Goal: Task Accomplishment & Management: Use online tool/utility

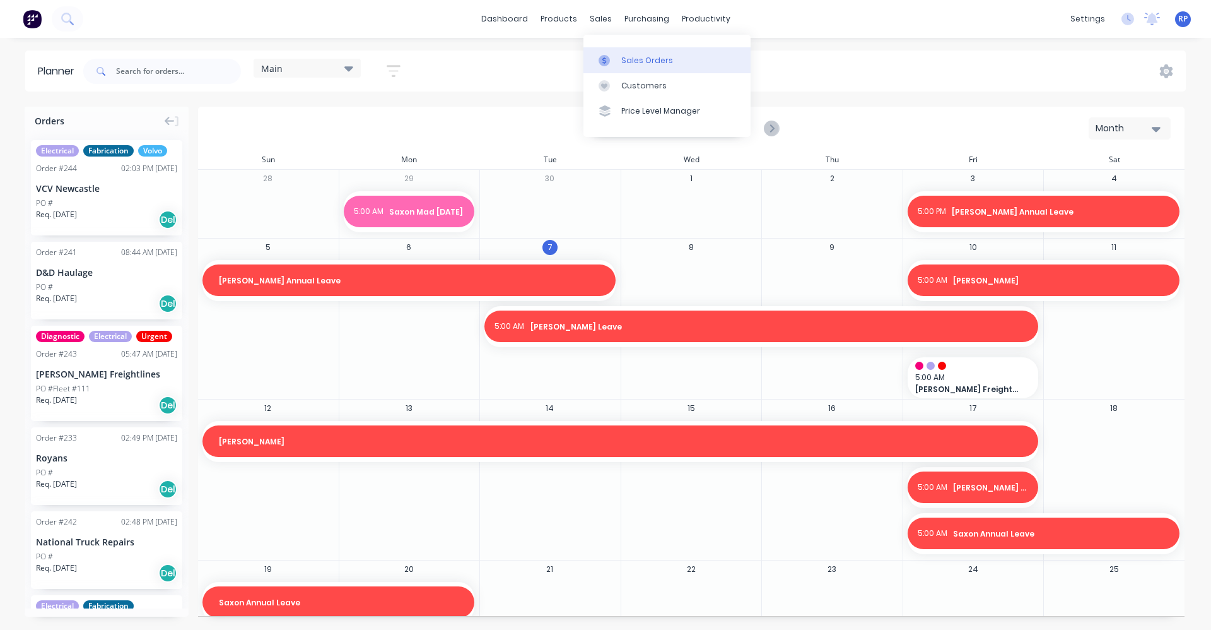
click at [623, 59] on div "Sales Orders" at bounding box center [647, 60] width 52 height 11
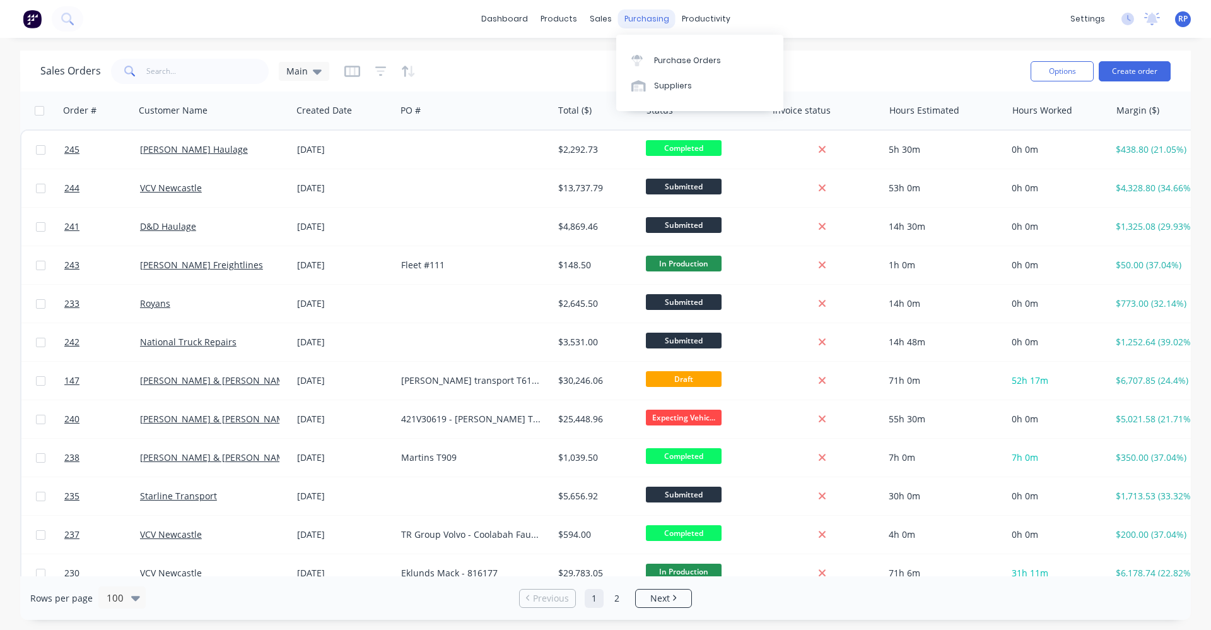
click at [644, 23] on div "purchasing" at bounding box center [646, 18] width 57 height 19
click at [679, 52] on link "Purchase Orders" at bounding box center [699, 59] width 167 height 25
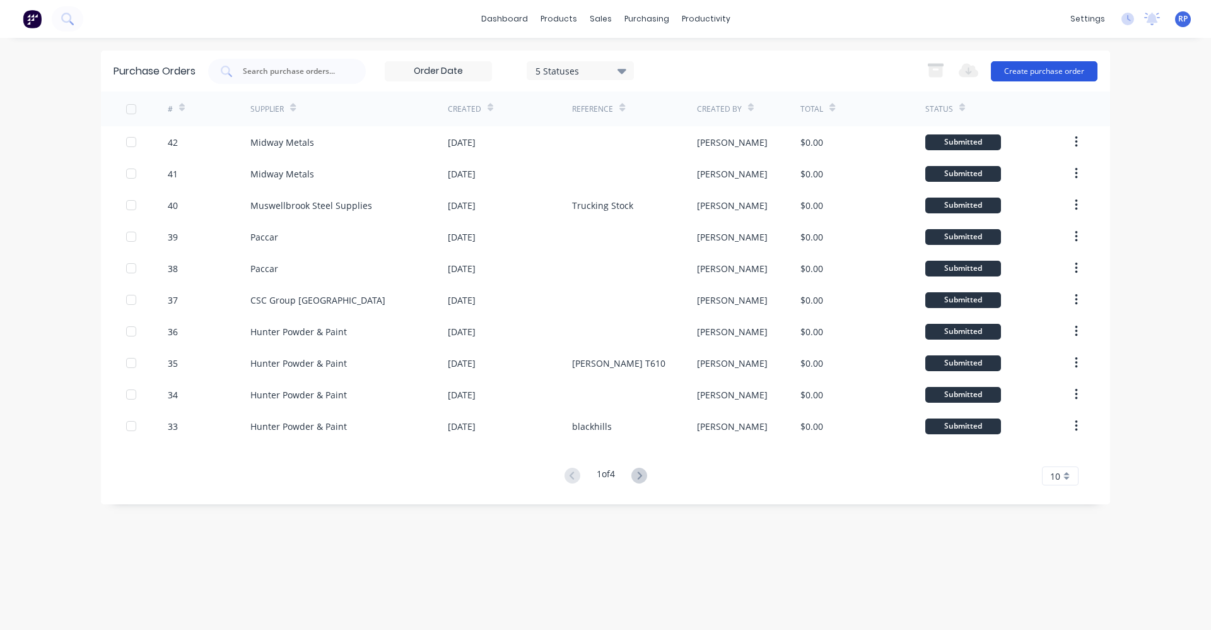
click at [1021, 75] on button "Create purchase order" at bounding box center [1044, 71] width 107 height 20
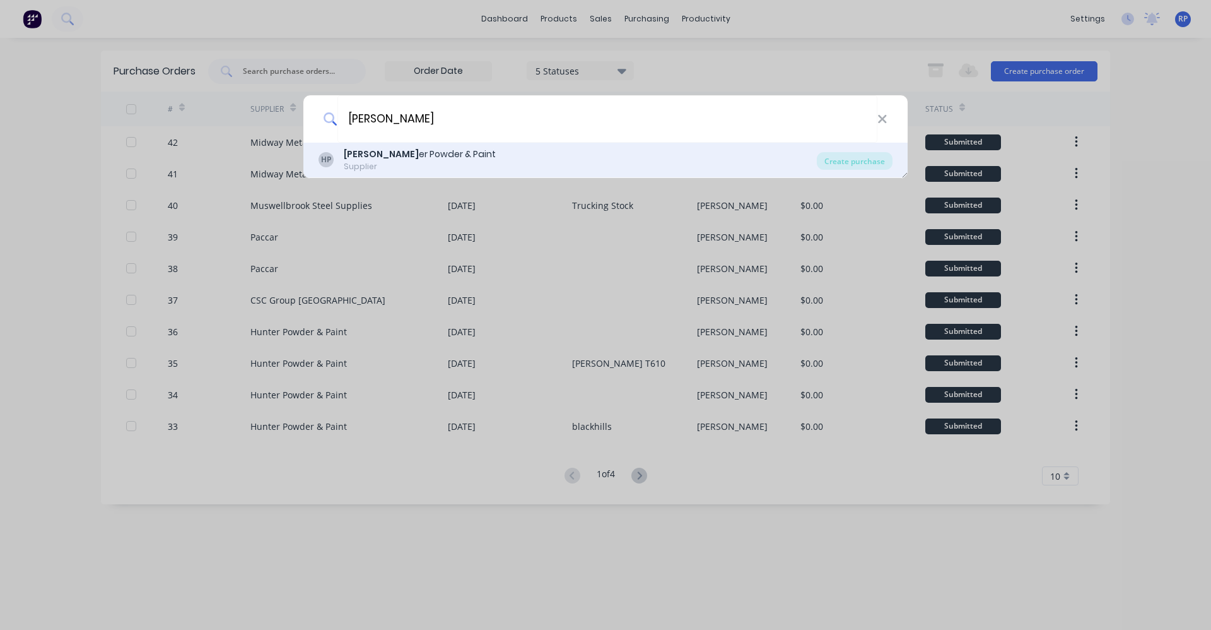
type input "[PERSON_NAME]"
click at [390, 153] on div "[PERSON_NAME] Powder & Paint" at bounding box center [420, 154] width 152 height 13
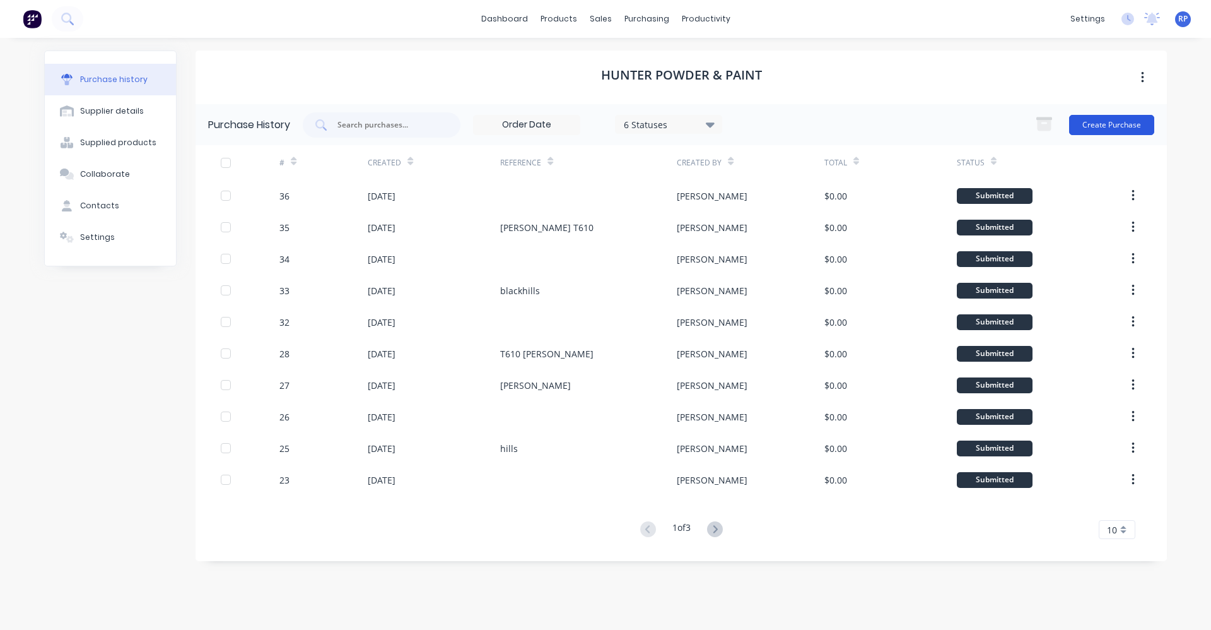
click at [1133, 121] on button "Create Purchase" at bounding box center [1111, 125] width 85 height 20
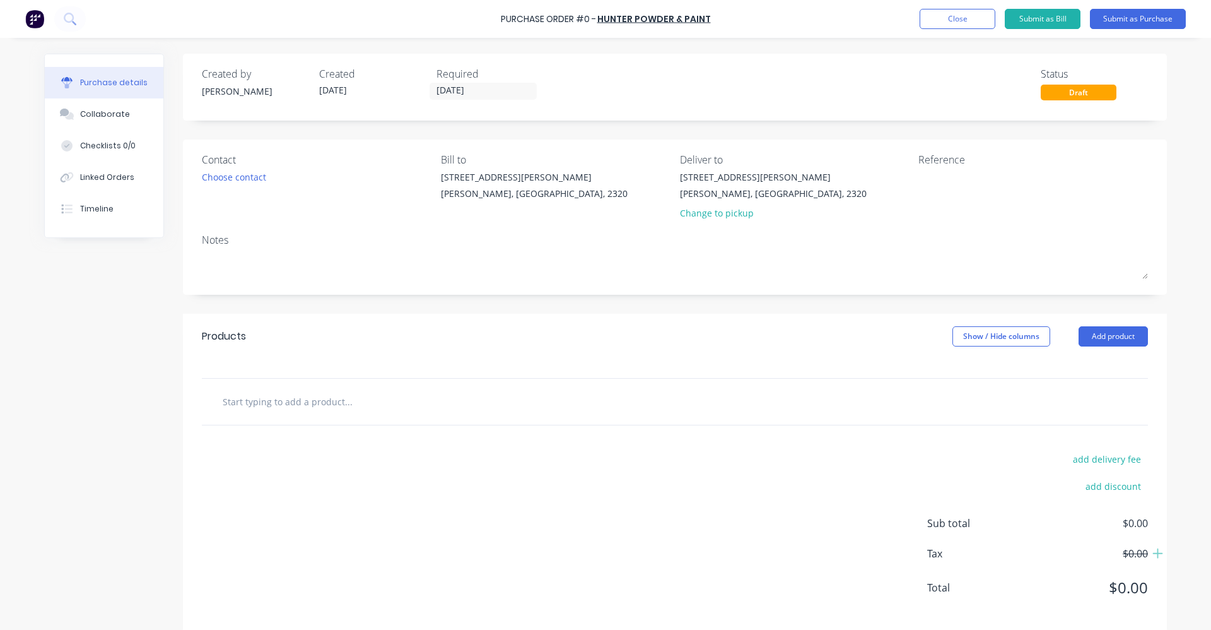
click at [425, 405] on input "text" at bounding box center [348, 401] width 252 height 25
type input "powder coat white boat swim board"
click at [399, 449] on div "add delivery fee add discount Sub total $0.00 Tax $0.00 Total $0.00" at bounding box center [675, 529] width 984 height 208
click at [350, 401] on input "powder coat white boat swim board" at bounding box center [348, 401] width 252 height 25
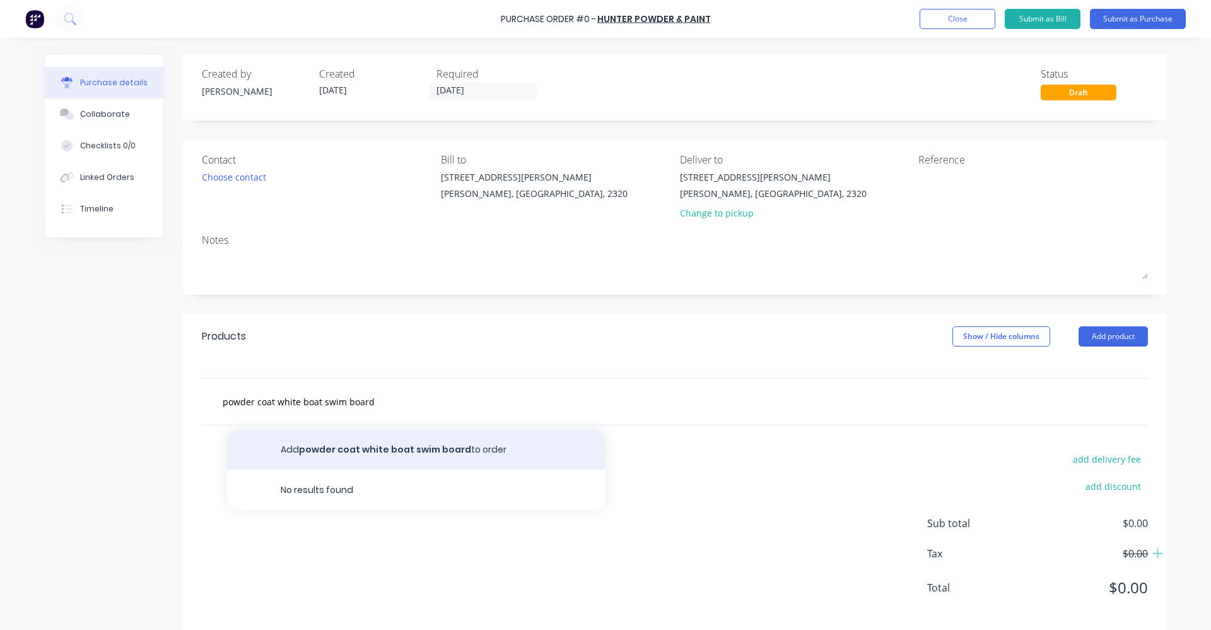
click at [379, 442] on button "Add powder coat white boat swim board to order" at bounding box center [416, 449] width 379 height 40
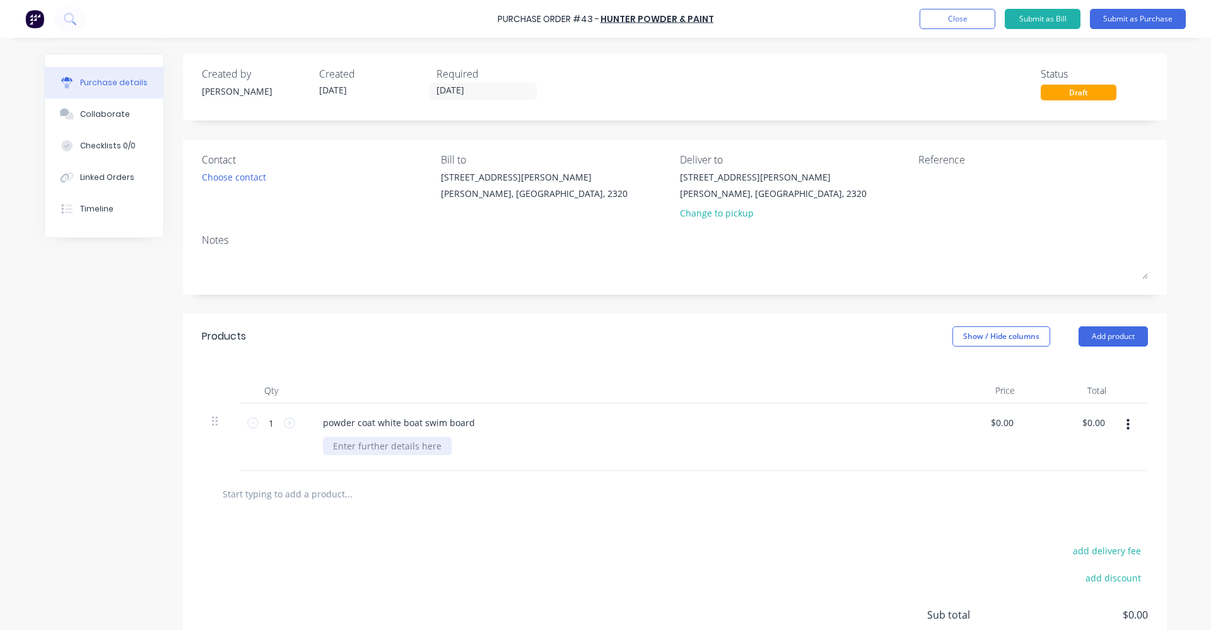
click at [384, 452] on div at bounding box center [387, 446] width 129 height 18
click at [1154, 13] on button "Submit as Purchase" at bounding box center [1138, 19] width 96 height 20
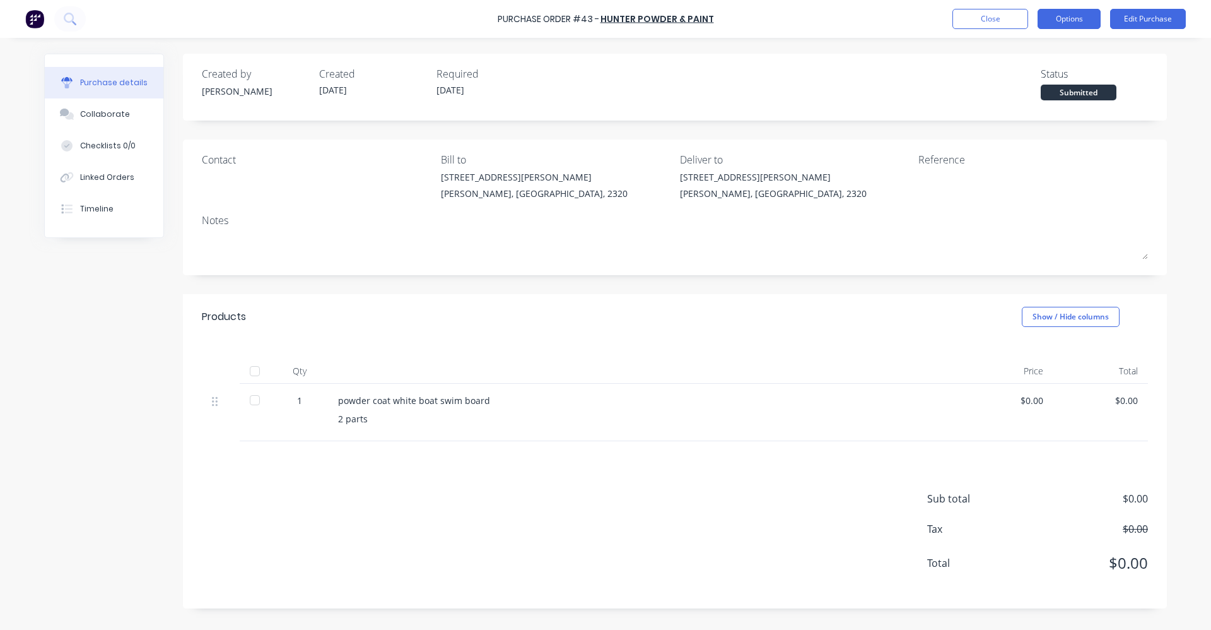
click at [1053, 20] on button "Options" at bounding box center [1069, 19] width 63 height 20
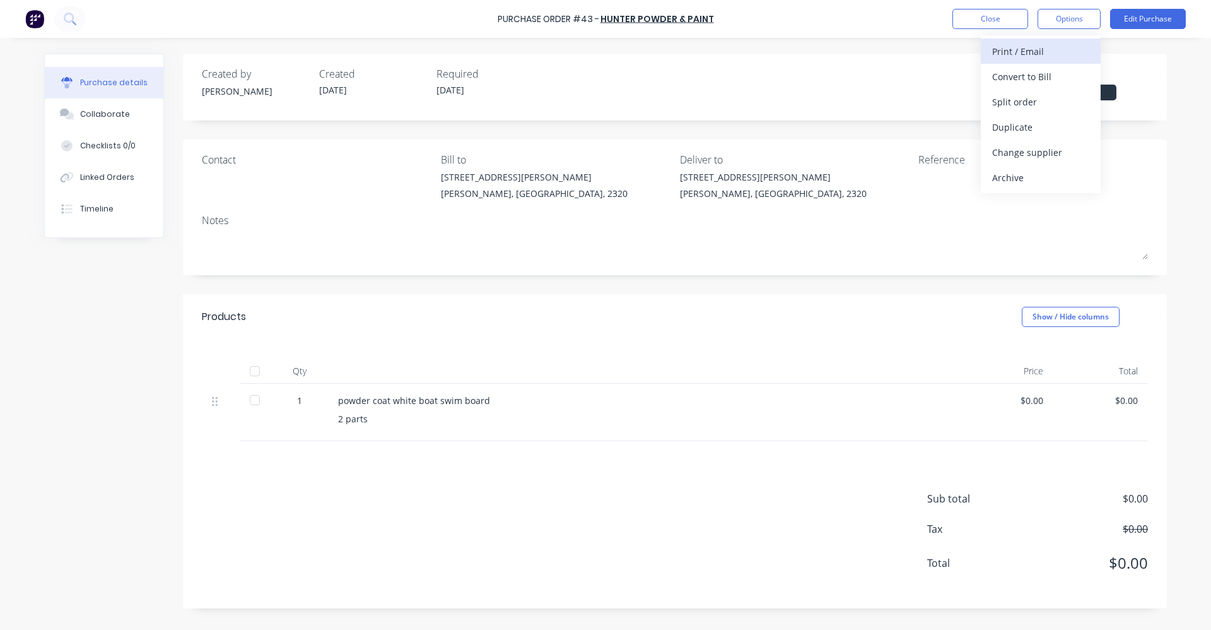
click at [1023, 57] on div "Print / Email" at bounding box center [1040, 51] width 97 height 18
click at [1047, 100] on div "Without pricing" at bounding box center [1040, 102] width 97 height 18
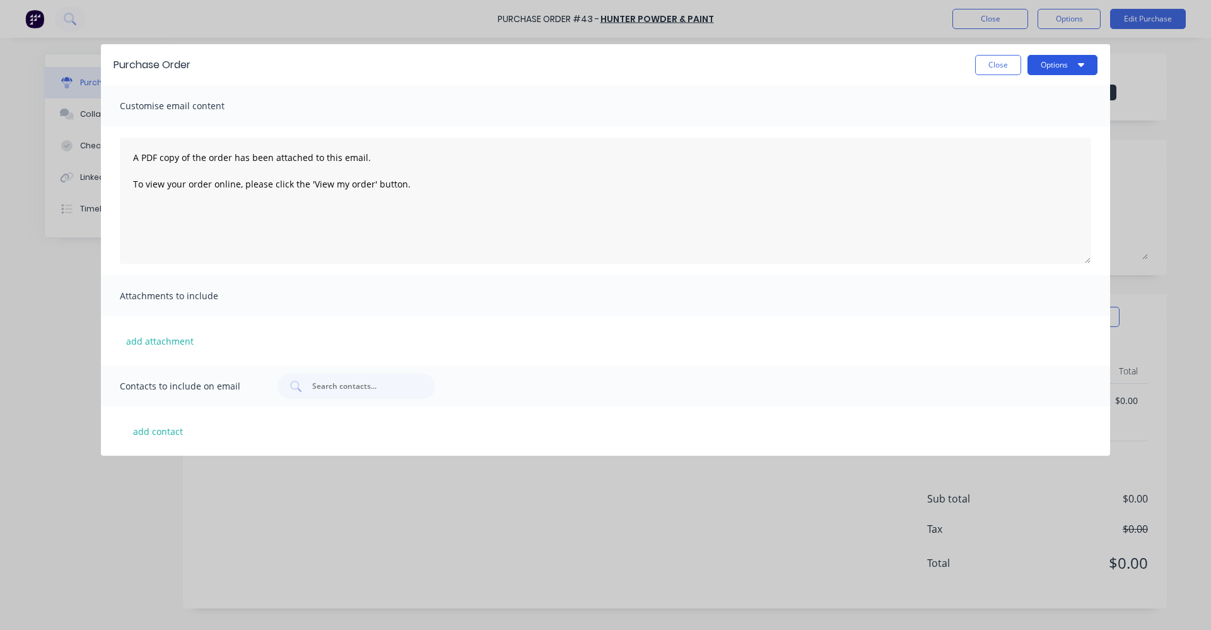
click at [1069, 57] on button "Options" at bounding box center [1063, 65] width 70 height 20
click at [1069, 119] on div "Print" at bounding box center [1037, 122] width 97 height 18
